Goal: Find specific page/section: Find specific page/section

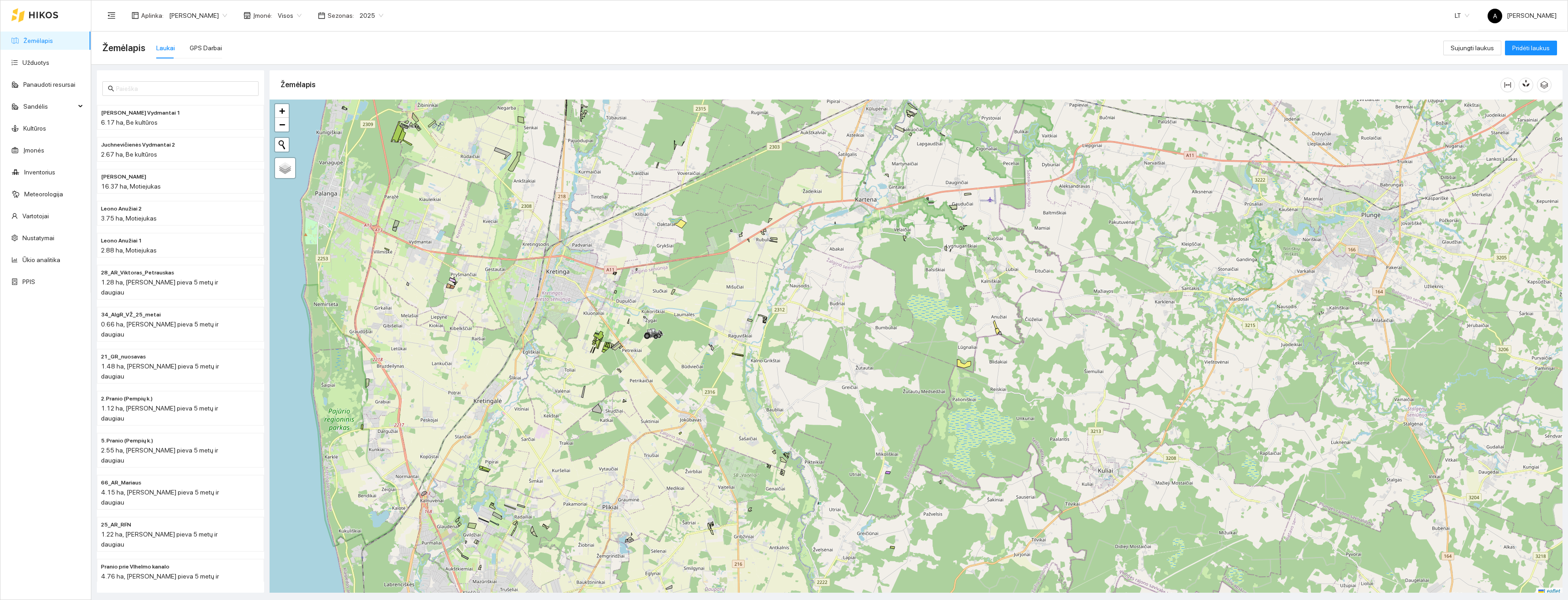
scroll to position [3, 0]
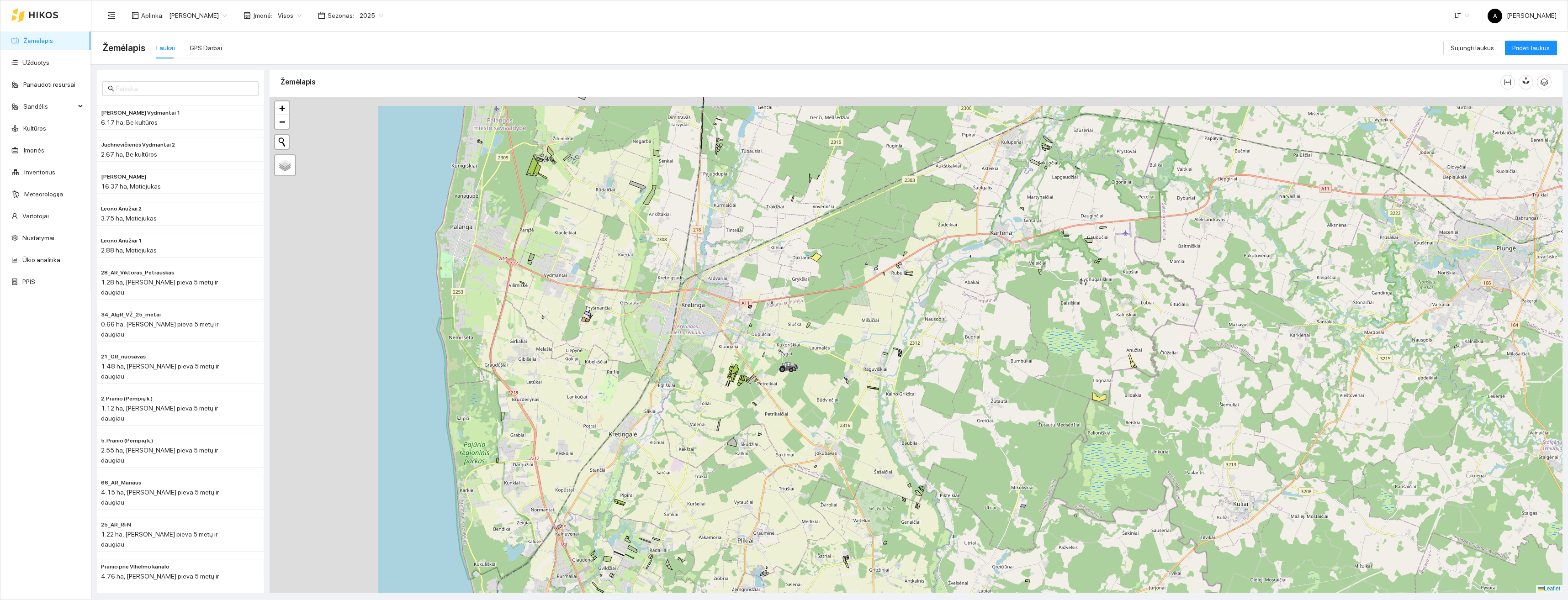
drag, startPoint x: 799, startPoint y: 329, endPoint x: 758, endPoint y: 318, distance: 42.4
click at [804, 327] on div "+ − Nieko nerasta. Bandykite dar kartą. Žemėlapis Palydovas Leaflet" at bounding box center [916, 344] width 1293 height 496
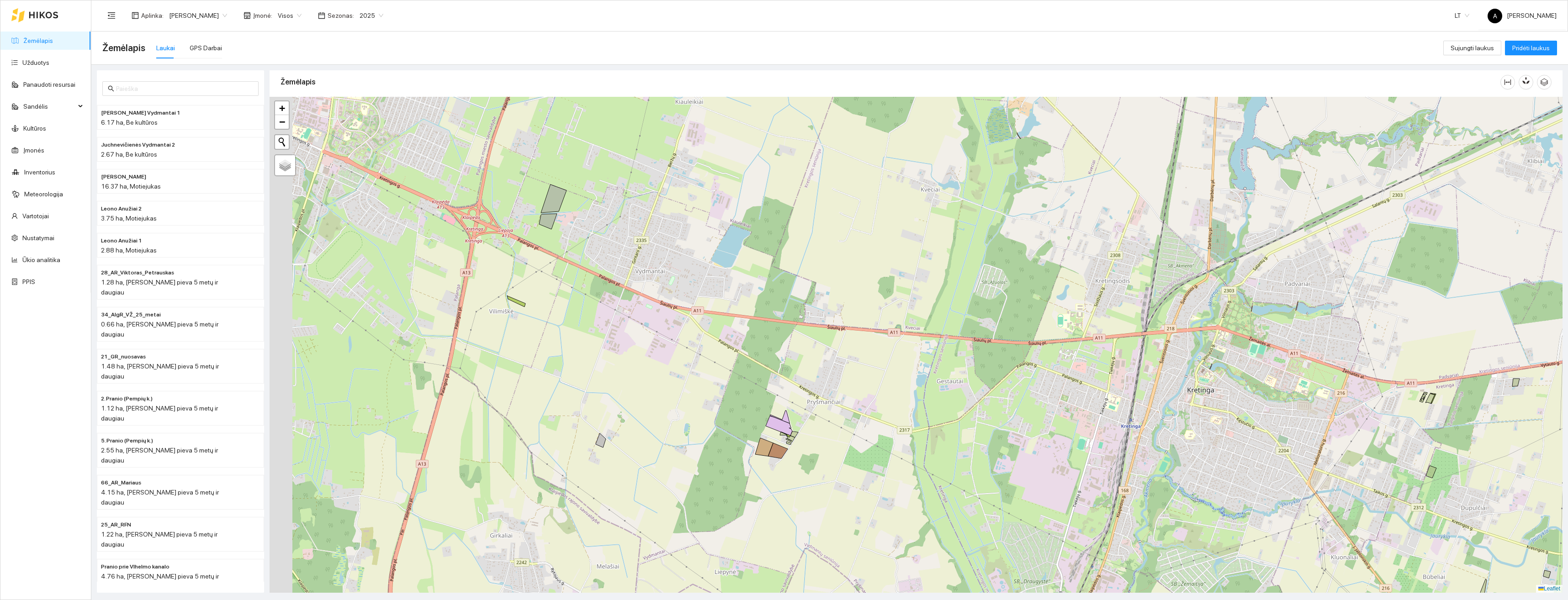
drag, startPoint x: 592, startPoint y: 323, endPoint x: 600, endPoint y: 325, distance: 8.2
click at [600, 324] on div "+ − Nieko nerasta. Bandykite dar kartą. Žemėlapis Palydovas Leaflet" at bounding box center [916, 344] width 1293 height 496
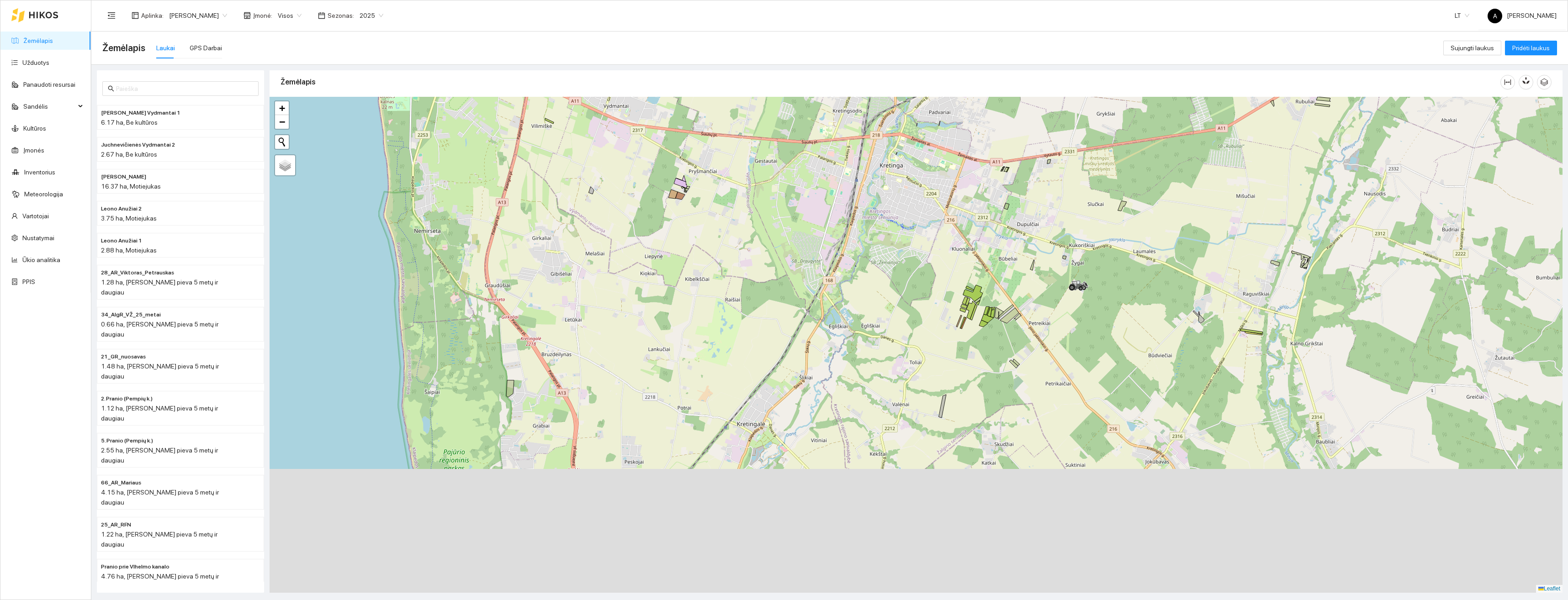
drag, startPoint x: 620, startPoint y: 492, endPoint x: 617, endPoint y: 264, distance: 228.0
click at [617, 264] on div "+ − Nieko nerasta. Bandykite dar kartą. Žemėlapis Palydovas Leaflet" at bounding box center [916, 344] width 1293 height 496
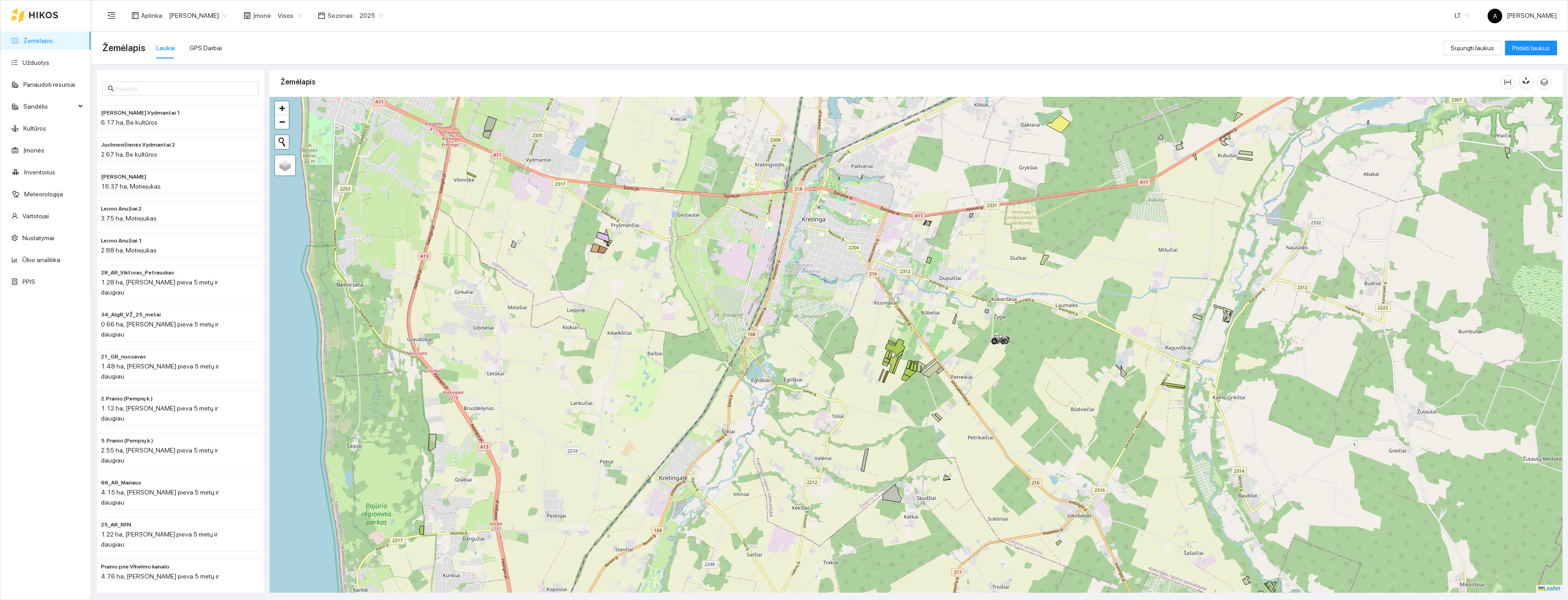
drag, startPoint x: 924, startPoint y: 277, endPoint x: 840, endPoint y: 349, distance: 110.6
click at [840, 349] on div "+ − Nieko nerasta. Bandykite dar kartą. Žemėlapis Palydovas Leaflet" at bounding box center [916, 344] width 1293 height 496
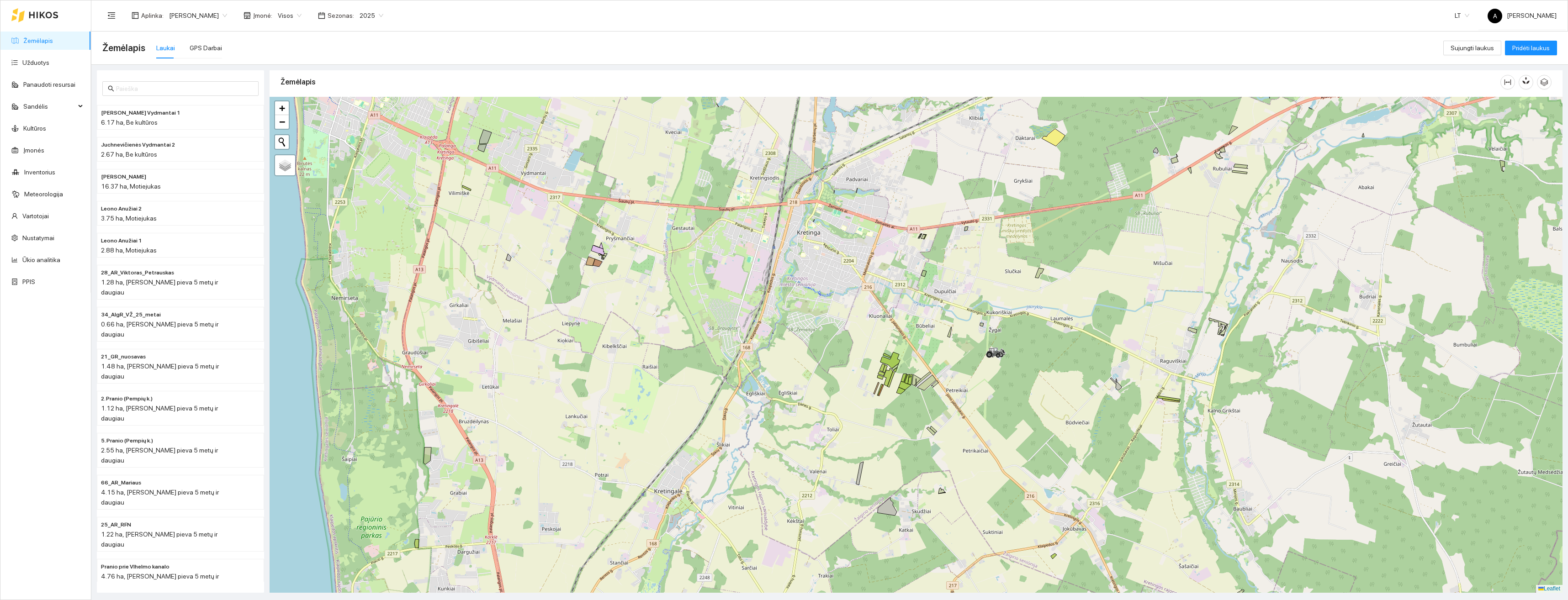
drag, startPoint x: 904, startPoint y: 243, endPoint x: 971, endPoint y: 354, distance: 129.7
click at [971, 354] on div "+ − Nieko nerasta. Bandykite dar kartą. Žemėlapis Palydovas Leaflet" at bounding box center [916, 344] width 1293 height 496
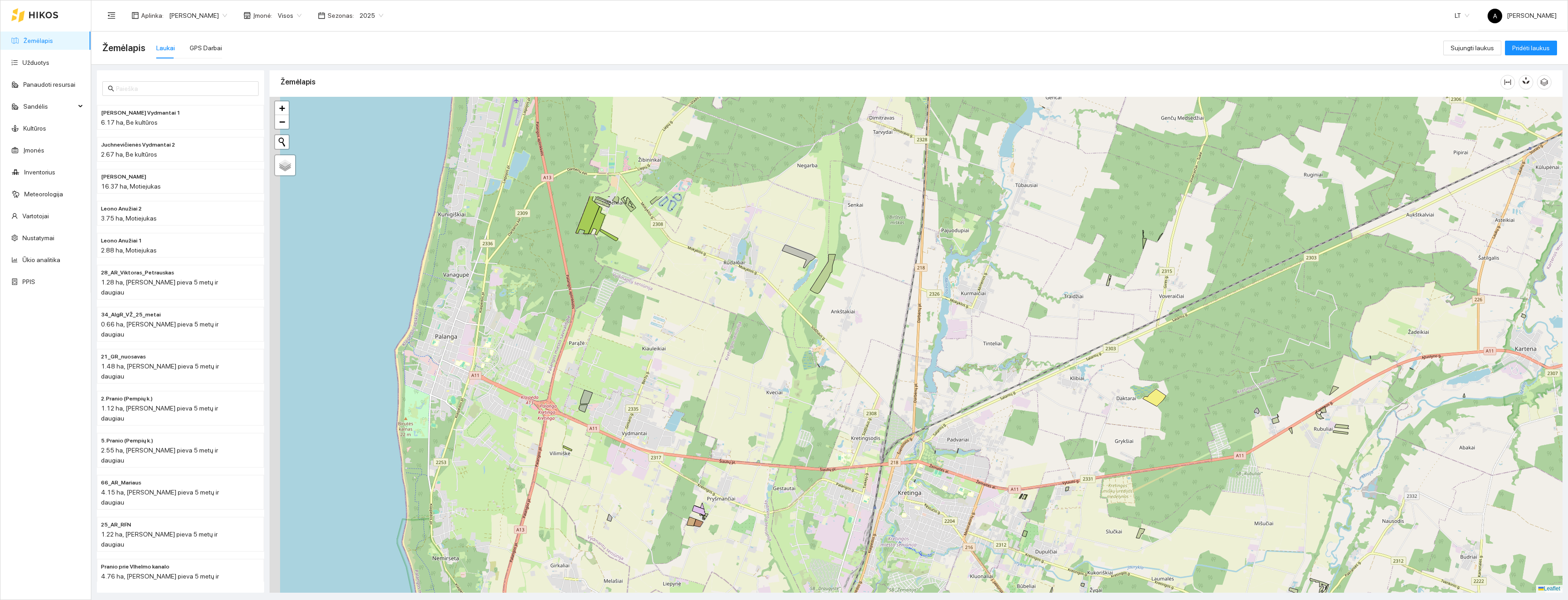
drag, startPoint x: 878, startPoint y: 276, endPoint x: 891, endPoint y: 376, distance: 100.8
click at [911, 426] on div "+ − Nieko nerasta. Bandykite dar kartą. Žemėlapis Palydovas Leaflet" at bounding box center [916, 344] width 1293 height 496
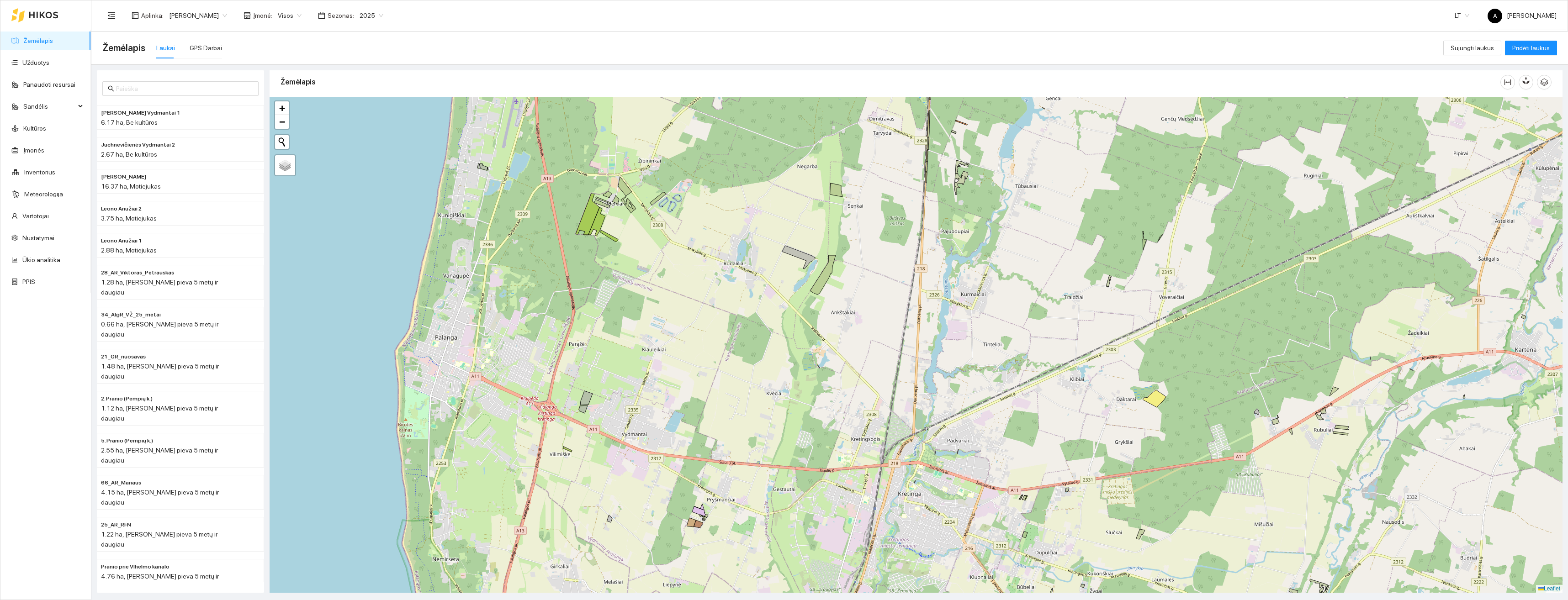
drag, startPoint x: 662, startPoint y: 279, endPoint x: 715, endPoint y: 386, distance: 119.4
click at [715, 386] on div "+ − Nieko nerasta. Bandykite dar kartą. Žemėlapis Palydovas Leaflet" at bounding box center [916, 344] width 1293 height 496
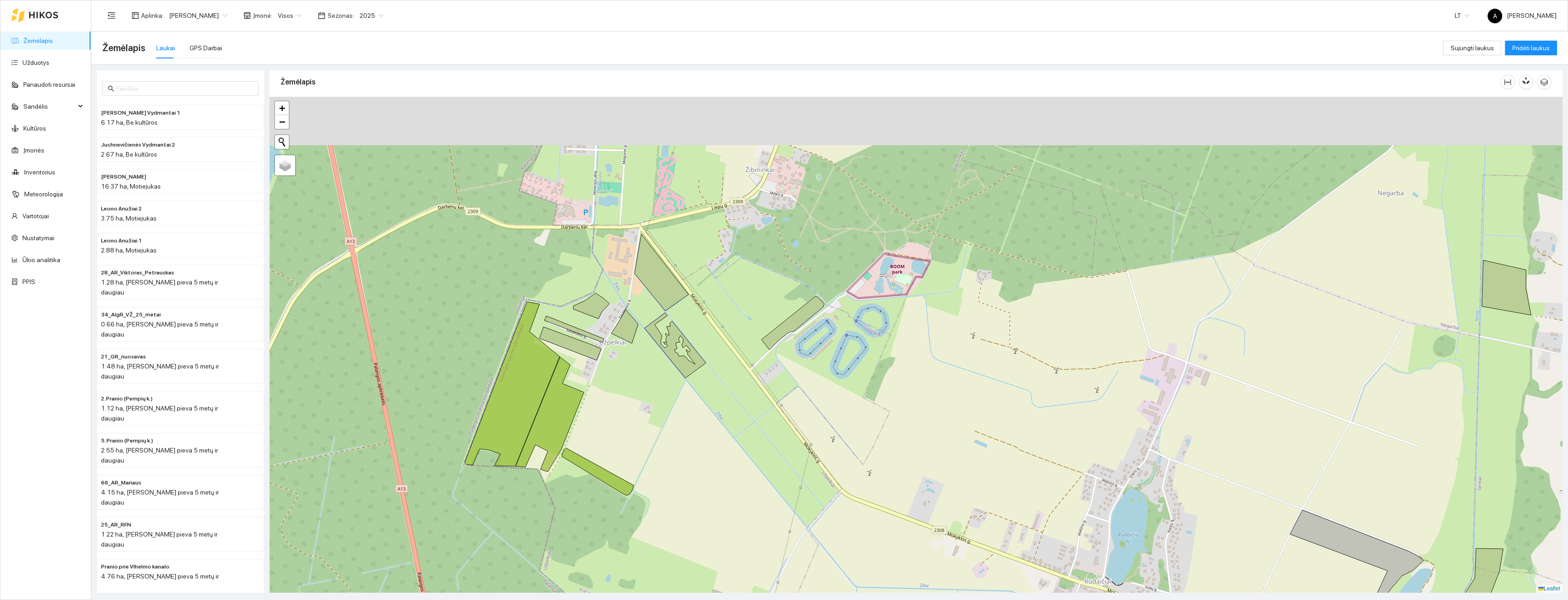
drag, startPoint x: 682, startPoint y: 375, endPoint x: 687, endPoint y: 388, distance: 13.9
click at [687, 399] on div "+ − Nieko nerasta. Bandykite dar kartą. Žemėlapis Palydovas Leaflet" at bounding box center [916, 344] width 1293 height 496
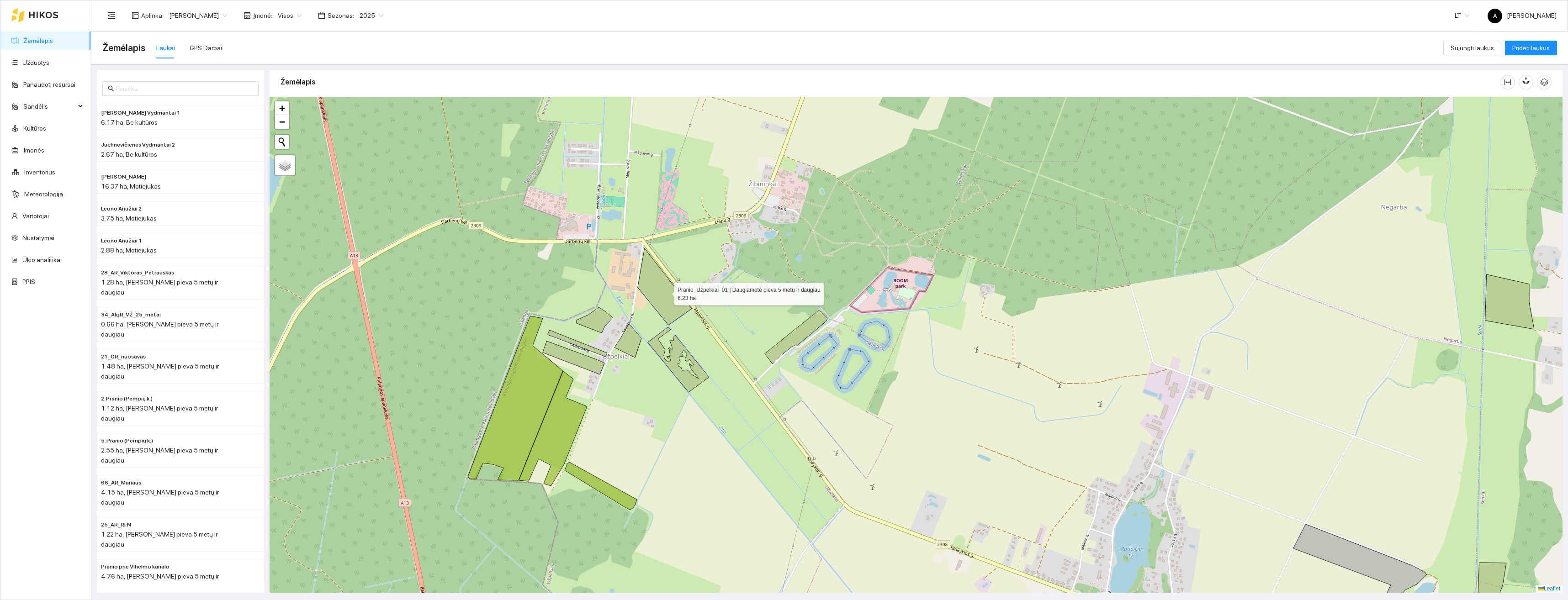
click at [666, 292] on icon at bounding box center [665, 287] width 54 height 77
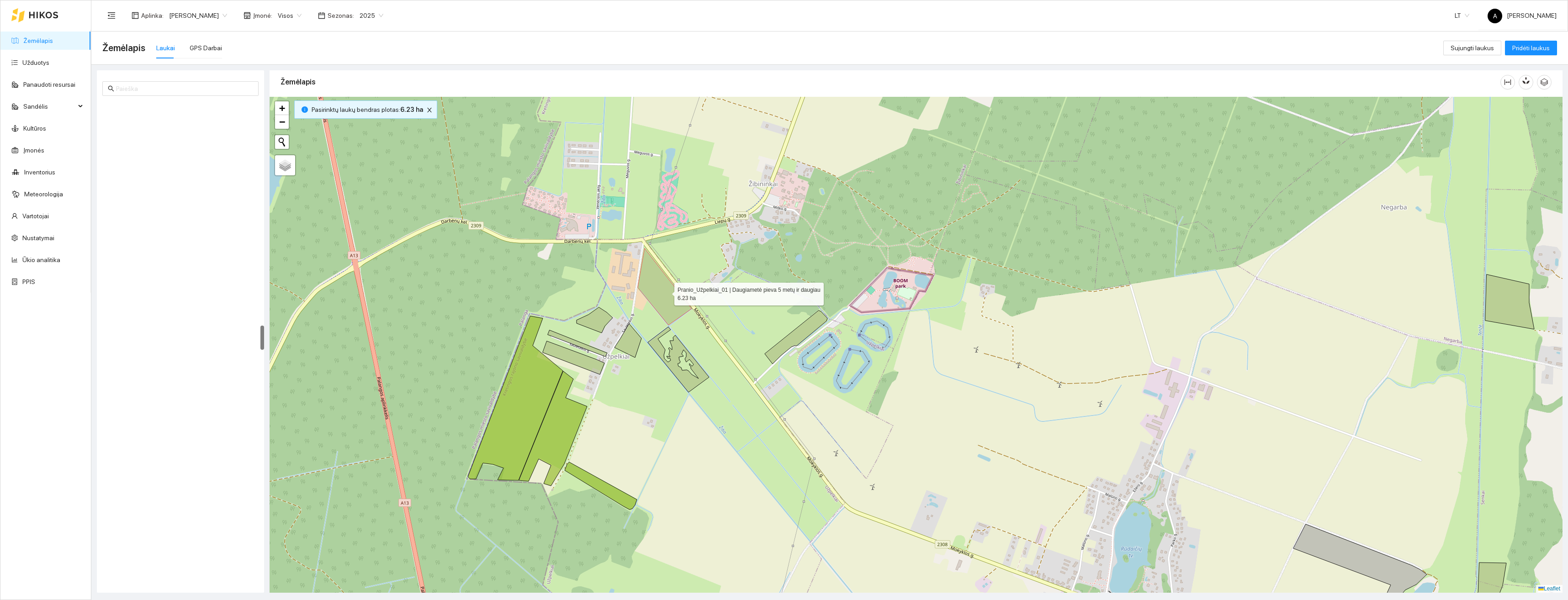
scroll to position [4411, 0]
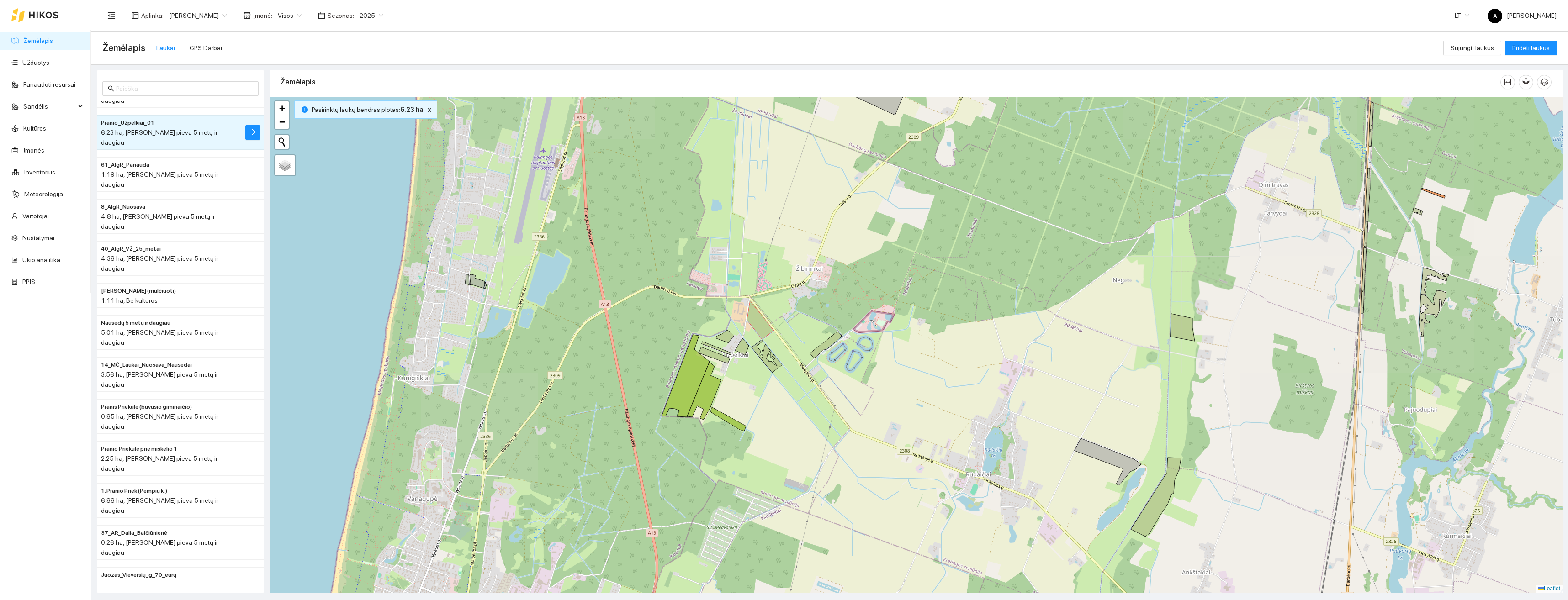
drag, startPoint x: 1054, startPoint y: 410, endPoint x: 827, endPoint y: 307, distance: 249.3
click at [827, 307] on div "Pranio_Užpelkiai_01 | Daugiametė pieva 5 metų ir daugiau 6.23 ha + − Nieko nera…" at bounding box center [916, 344] width 1293 height 496
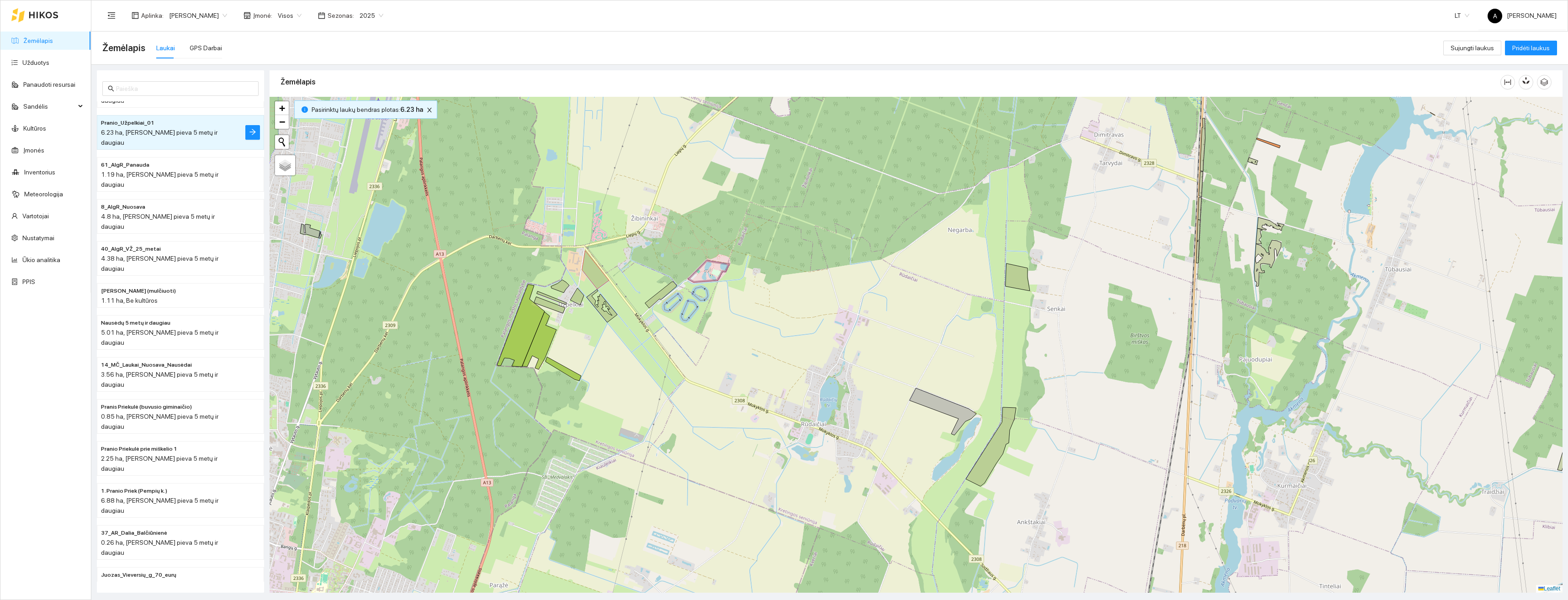
drag, startPoint x: 995, startPoint y: 316, endPoint x: 1018, endPoint y: 324, distance: 24.4
click at [1023, 332] on div "+ − Nieko nerasta. Bandykite dar kartą. Žemėlapis Palydovas Leaflet" at bounding box center [916, 344] width 1293 height 496
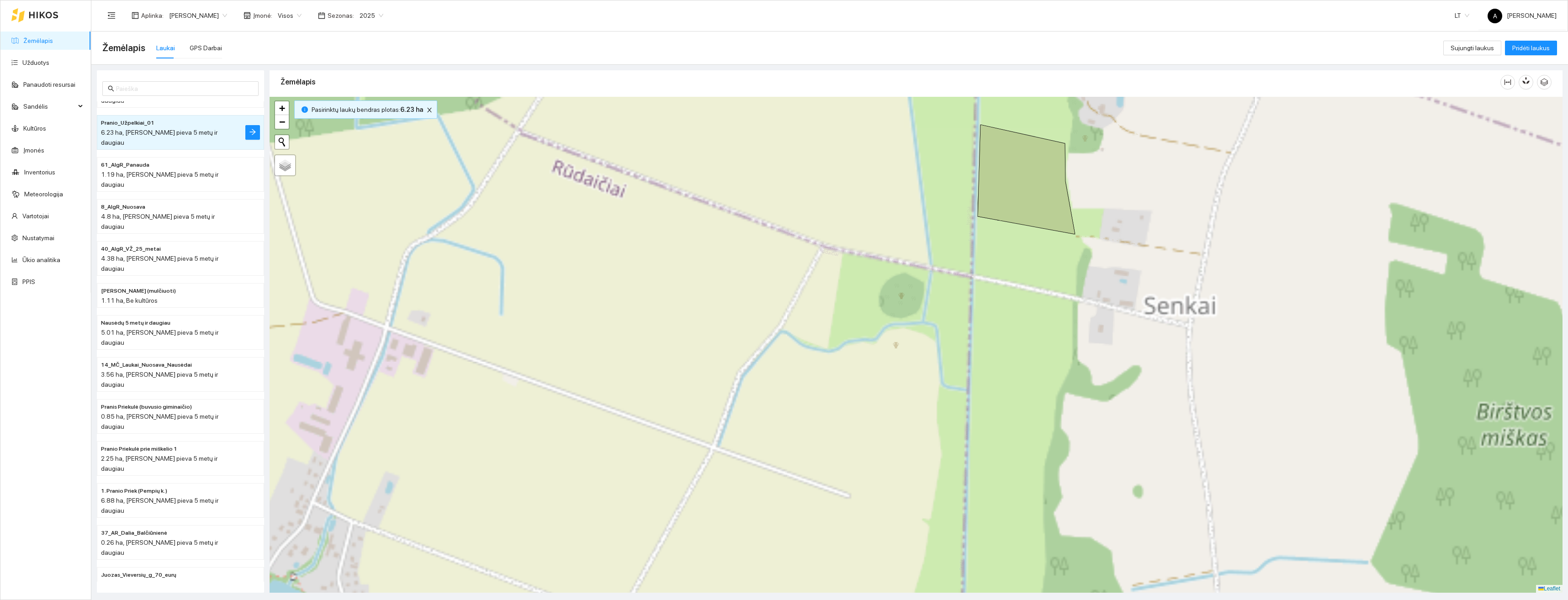
drag, startPoint x: 1023, startPoint y: 271, endPoint x: 1029, endPoint y: 346, distance: 75.2
click at [1029, 346] on div "+ − Nieko nerasta. Bandykite dar kartą. Žemėlapis Palydovas Leaflet" at bounding box center [916, 344] width 1293 height 496
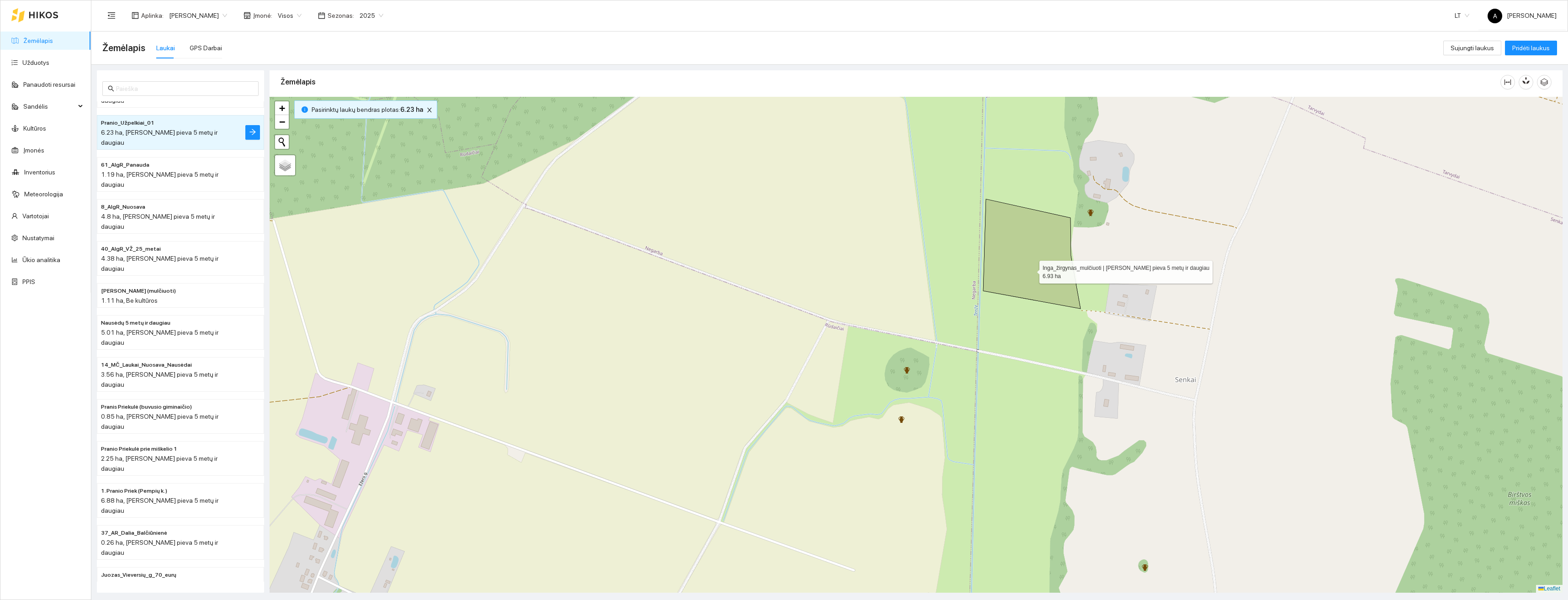
click at [1031, 270] on icon at bounding box center [1032, 254] width 97 height 110
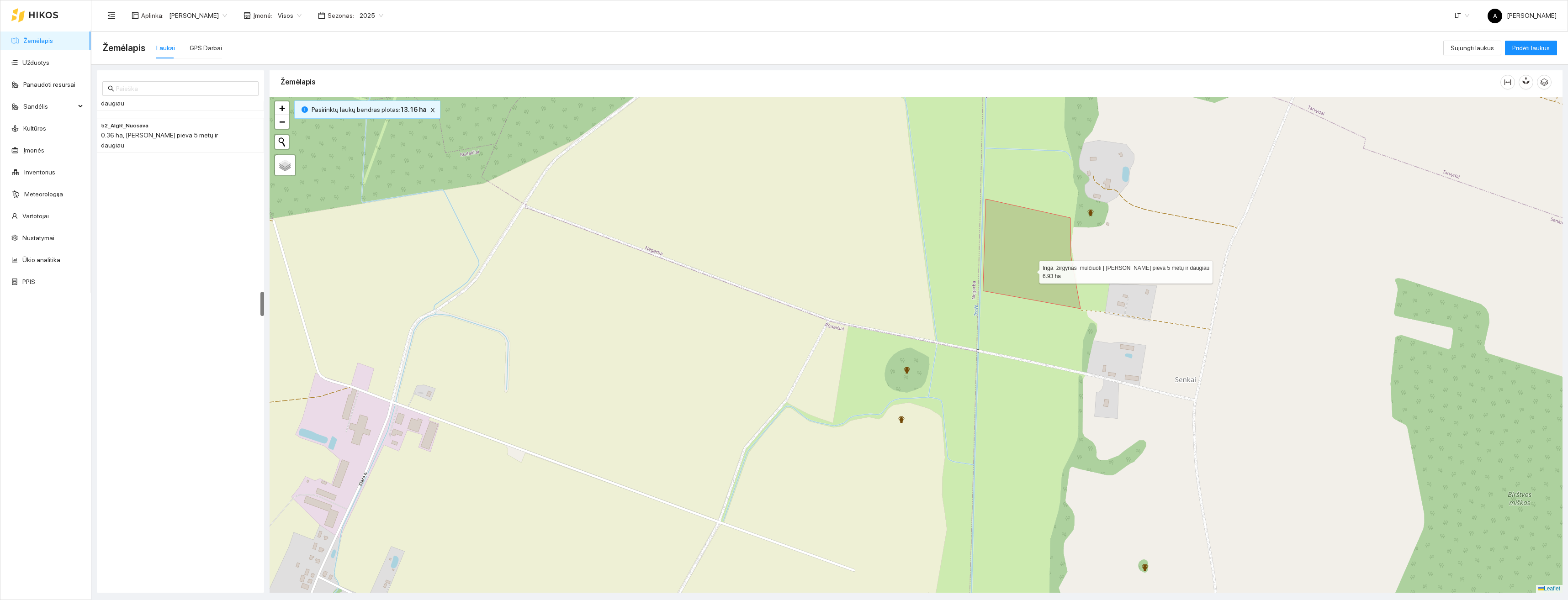
scroll to position [3742, 0]
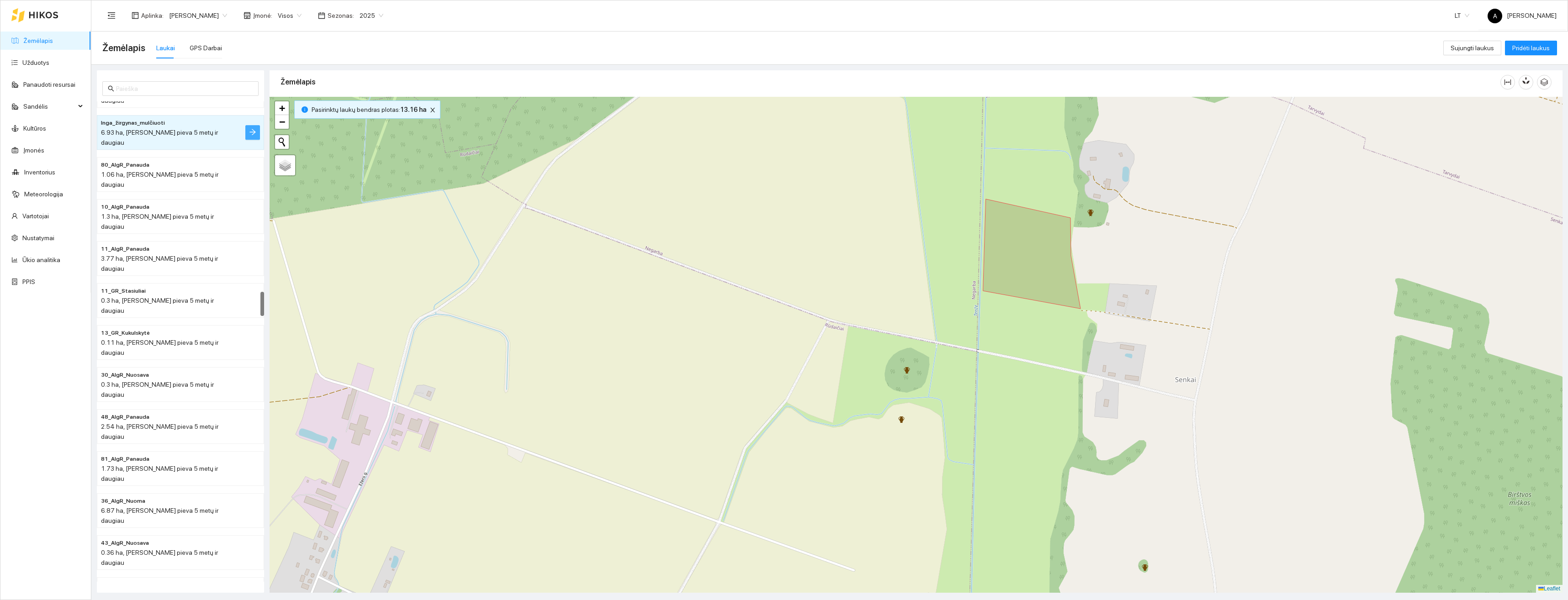
click at [247, 125] on button "button" at bounding box center [253, 133] width 15 height 15
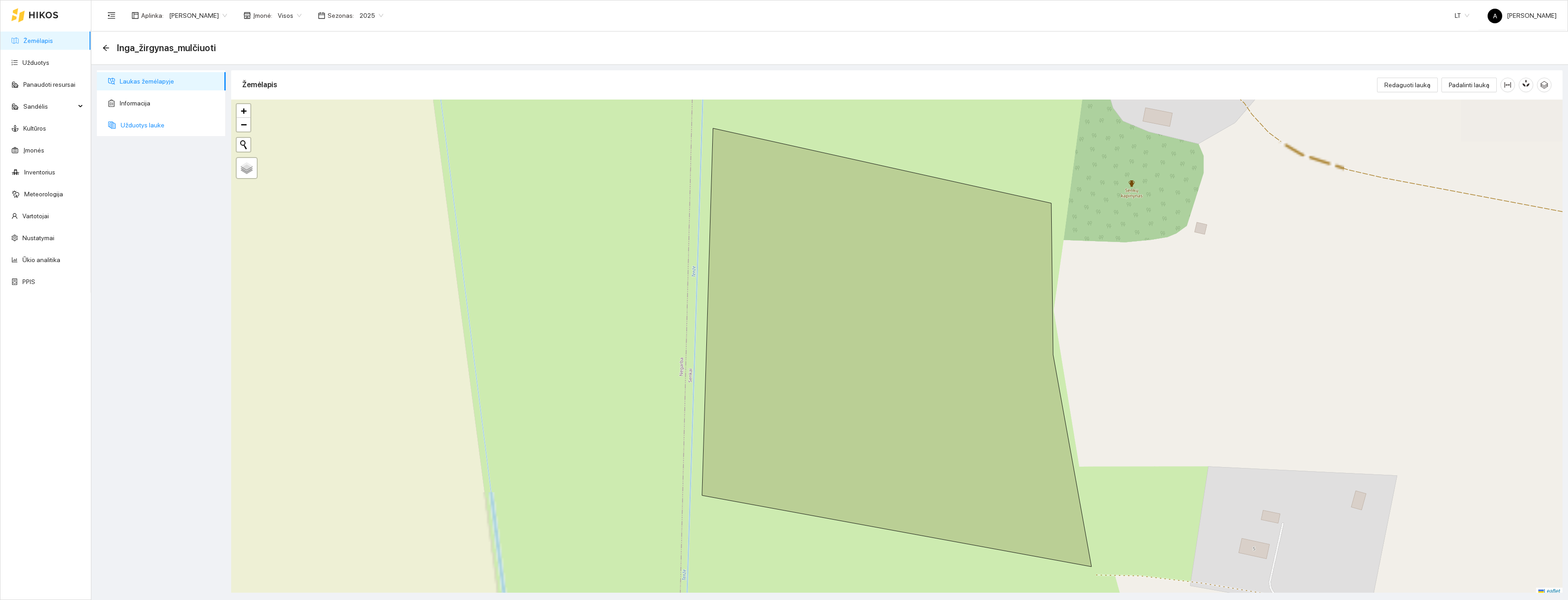
click at [155, 128] on span "Užduotys lauke" at bounding box center [169, 125] width 98 height 18
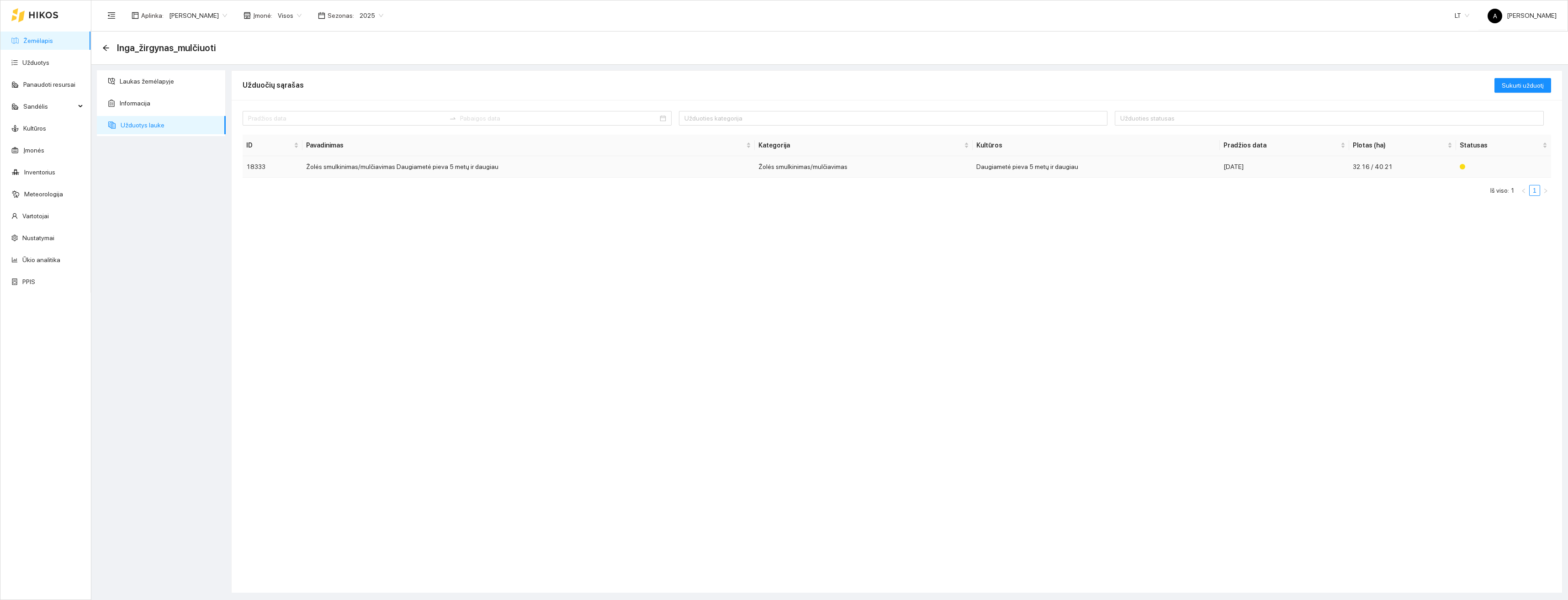
click at [502, 171] on td "Žolės smulkinimas/mulčiavimas Daugiametė pieva 5 metų ir daugiau" at bounding box center [528, 167] width 452 height 21
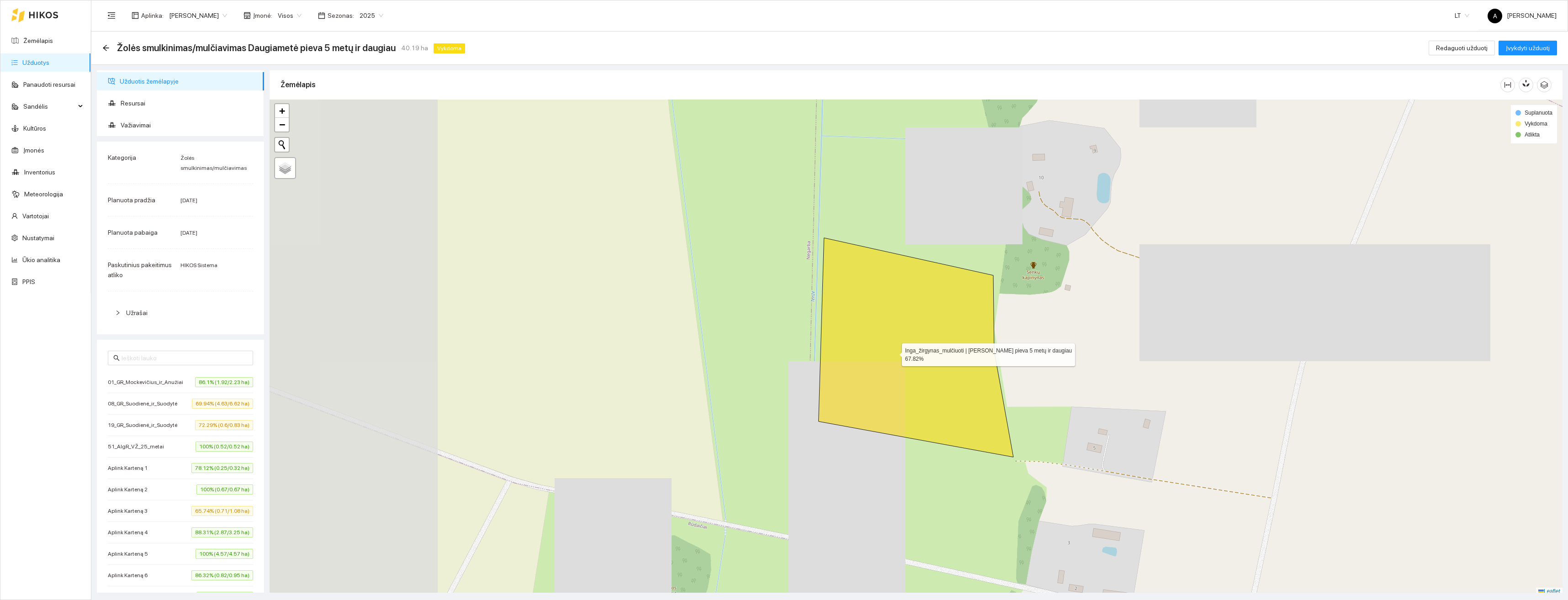
click at [894, 352] on icon at bounding box center [916, 347] width 195 height 219
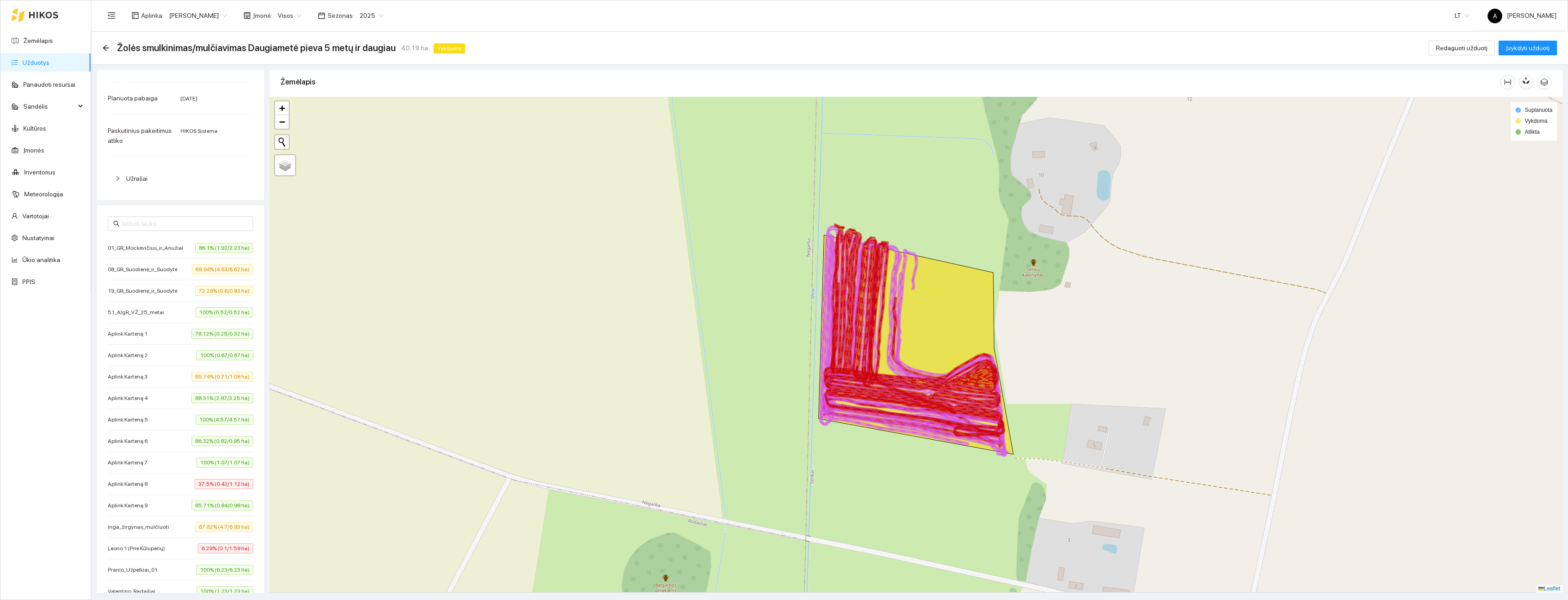
scroll to position [137, 0]
